Goal: Task Accomplishment & Management: Manage account settings

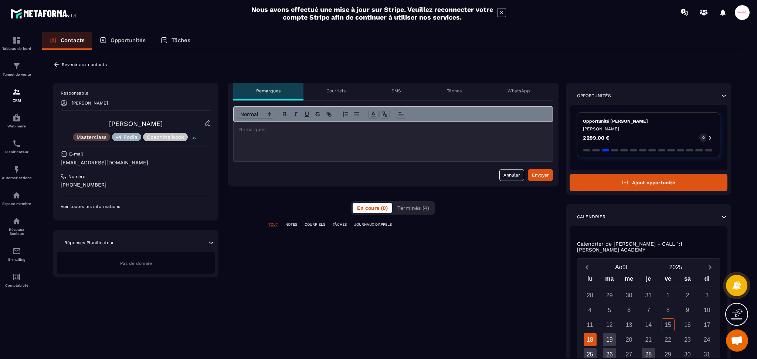
click at [445, 91] on div "Tâches" at bounding box center [454, 92] width 61 height 18
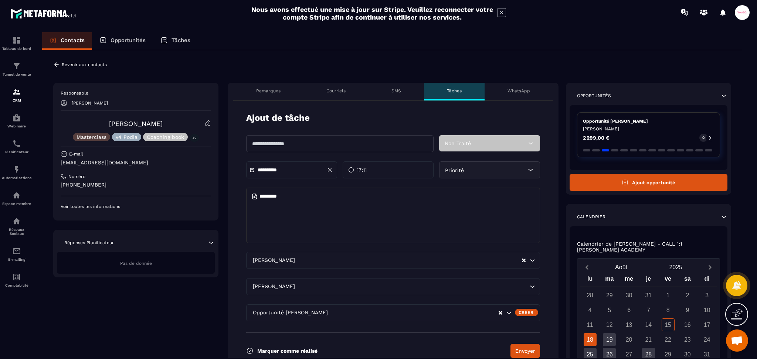
click at [291, 146] on input "text" at bounding box center [339, 143] width 187 height 17
click at [56, 61] on icon at bounding box center [56, 64] width 7 height 7
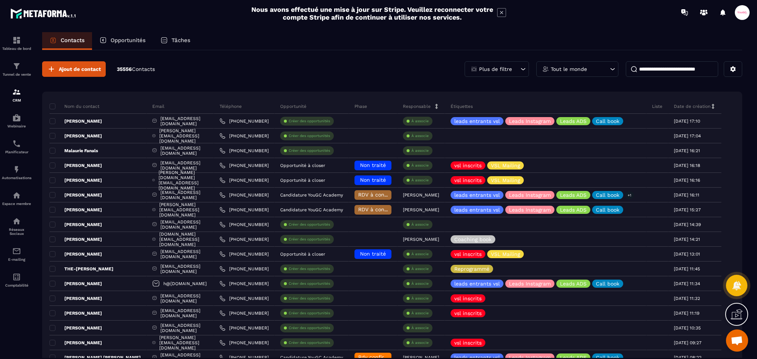
click at [679, 75] on input at bounding box center [672, 69] width 92 height 16
type input "*******"
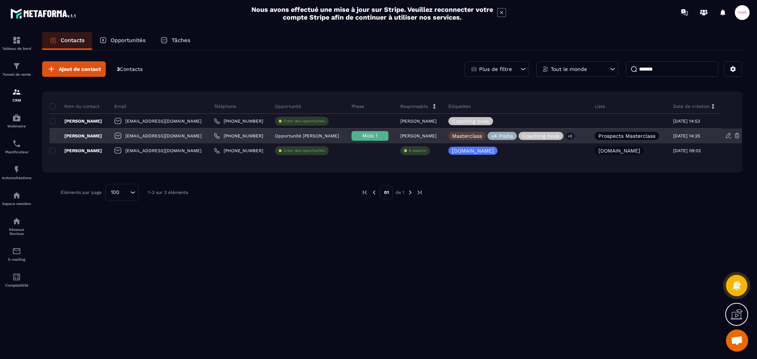
click at [89, 137] on p "[PERSON_NAME]" at bounding box center [76, 136] width 52 height 6
